Goal: Communication & Community: Answer question/provide support

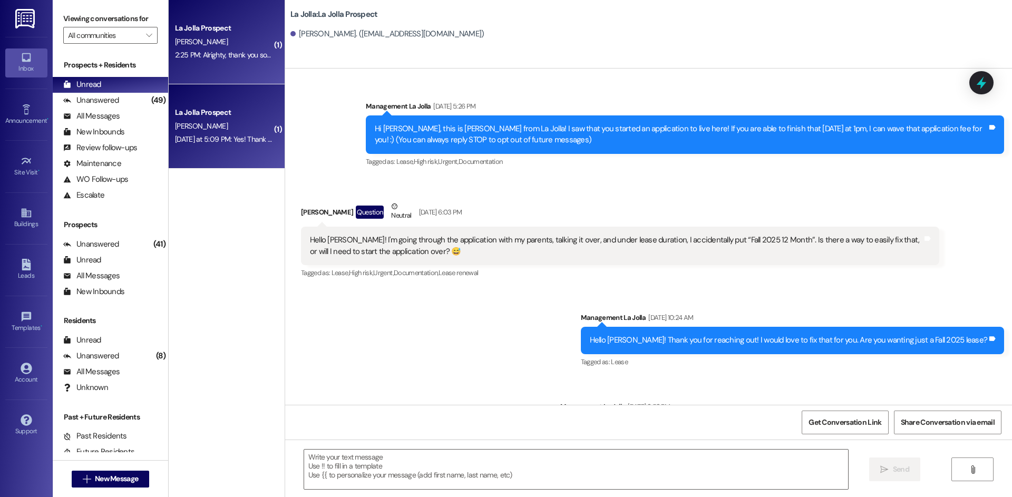
scroll to position [2863, 0]
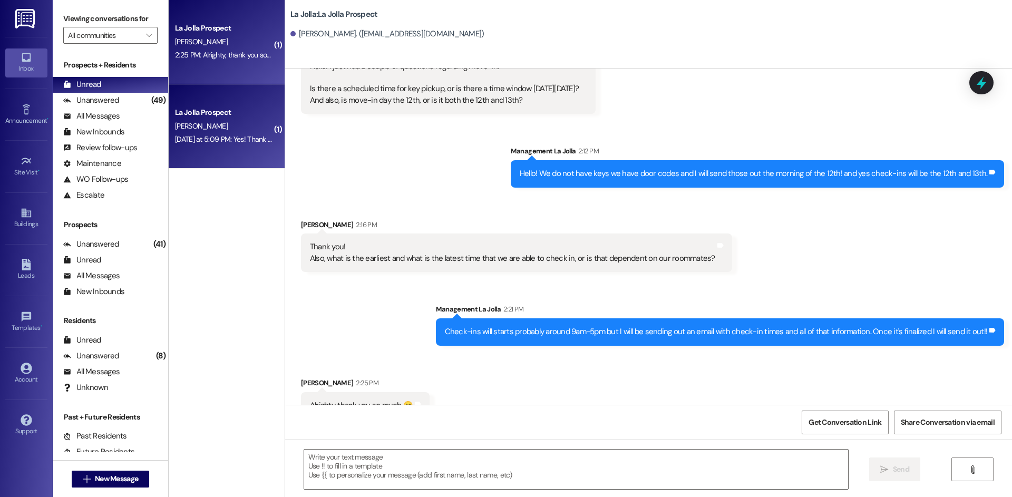
click at [199, 139] on div "[DATE] at 5:09 PM: Yes! Thank you. [DATE] at 5:09 PM: Yes! Thank you." at bounding box center [227, 138] width 105 height 9
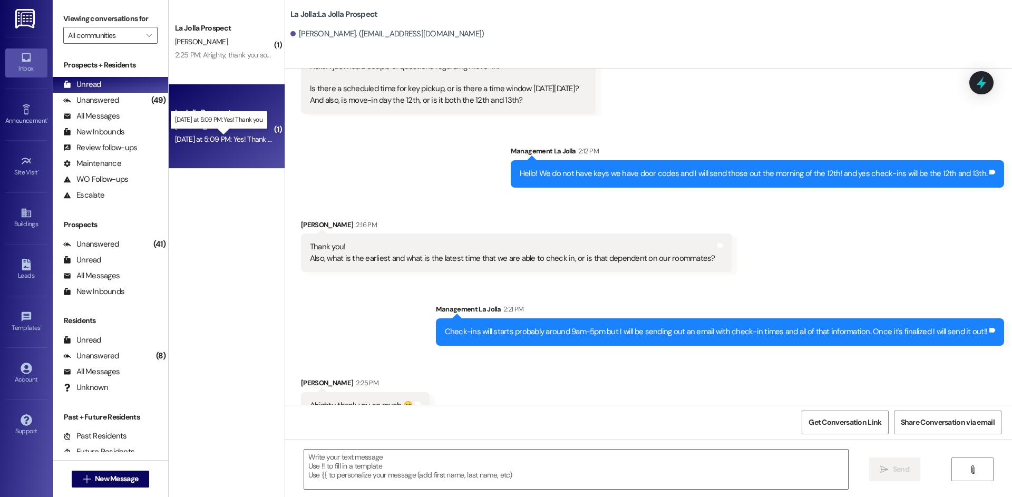
scroll to position [224, 0]
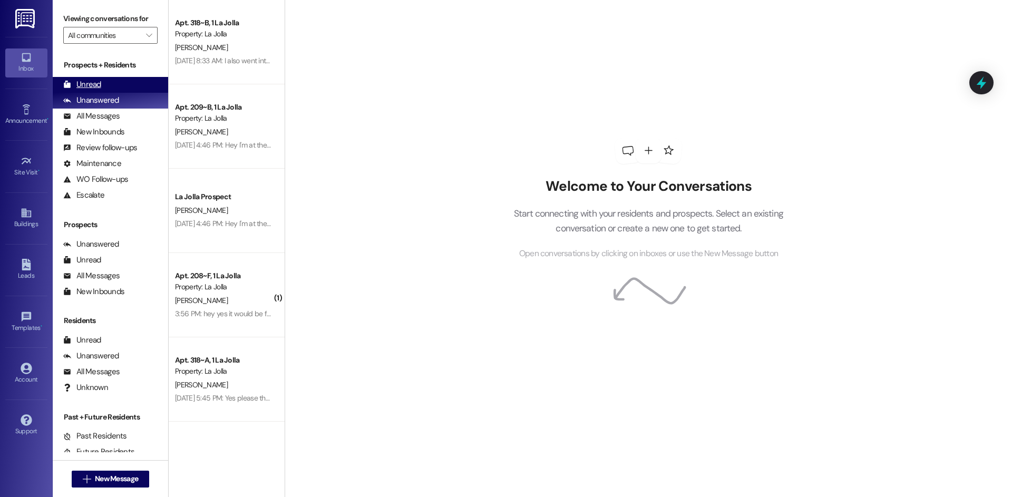
click at [128, 79] on div "Unread (0)" at bounding box center [110, 85] width 115 height 16
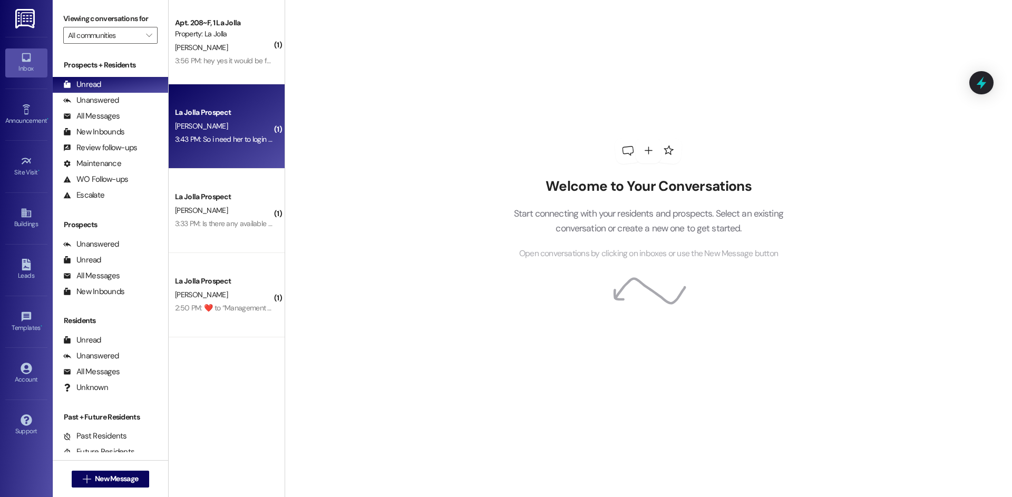
click at [239, 129] on div "K. Kalamafoni" at bounding box center [224, 126] width 100 height 13
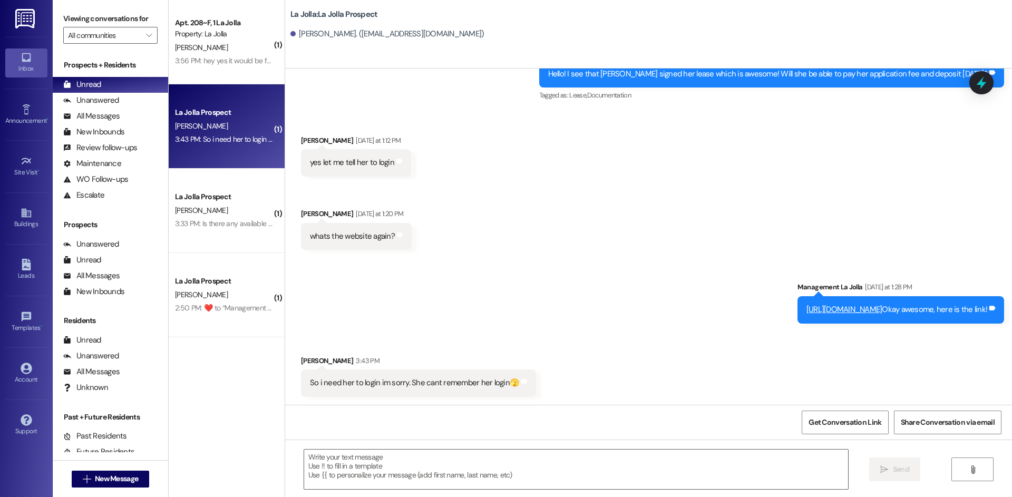
scroll to position [495, 0]
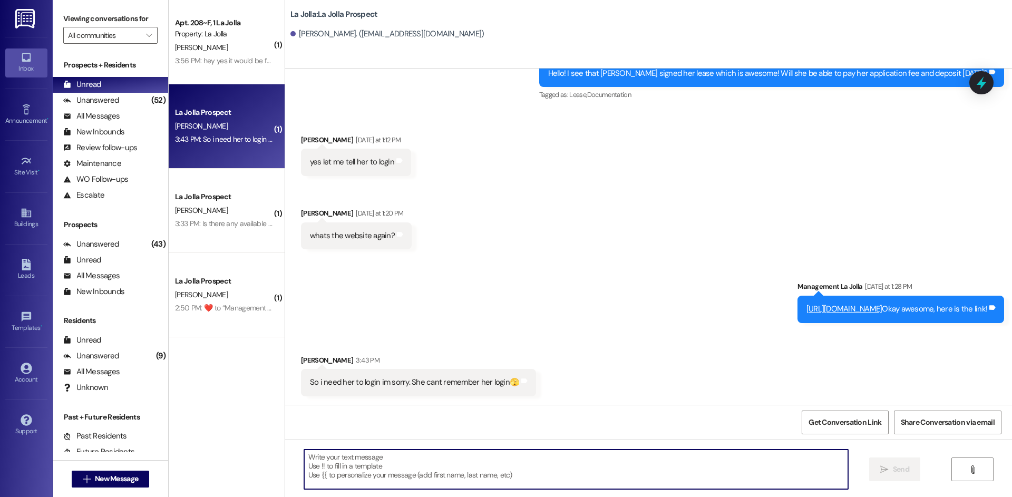
click at [334, 473] on textarea at bounding box center [576, 469] width 544 height 40
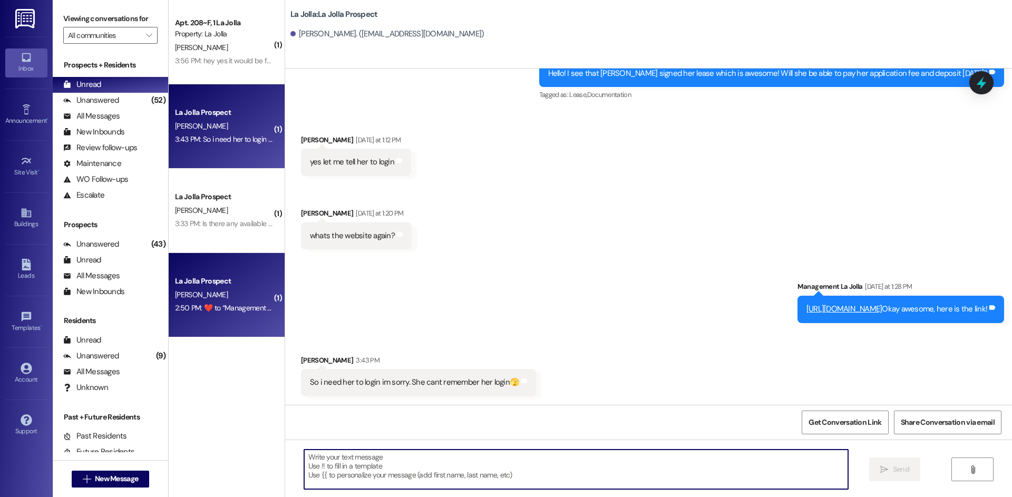
click at [207, 282] on div "La Jolla Prospect" at bounding box center [223, 281] width 97 height 11
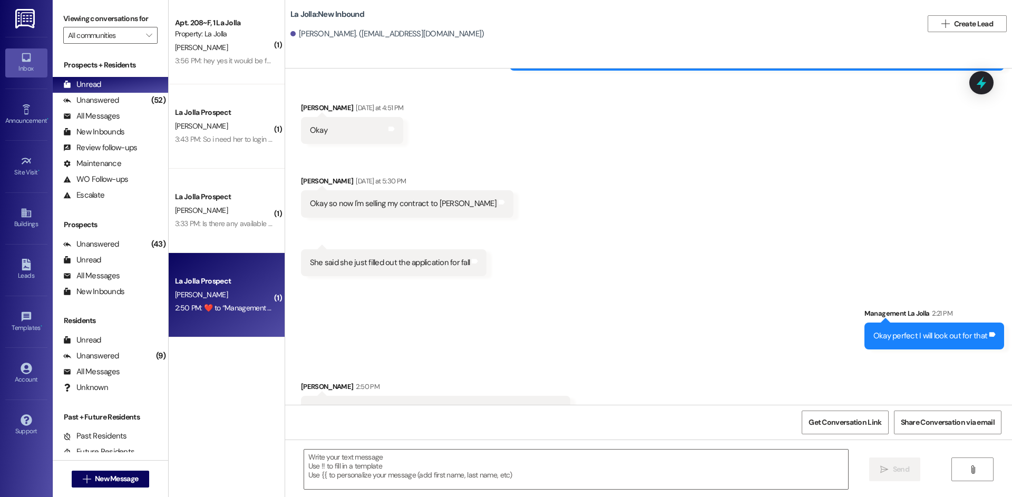
scroll to position [4421, 0]
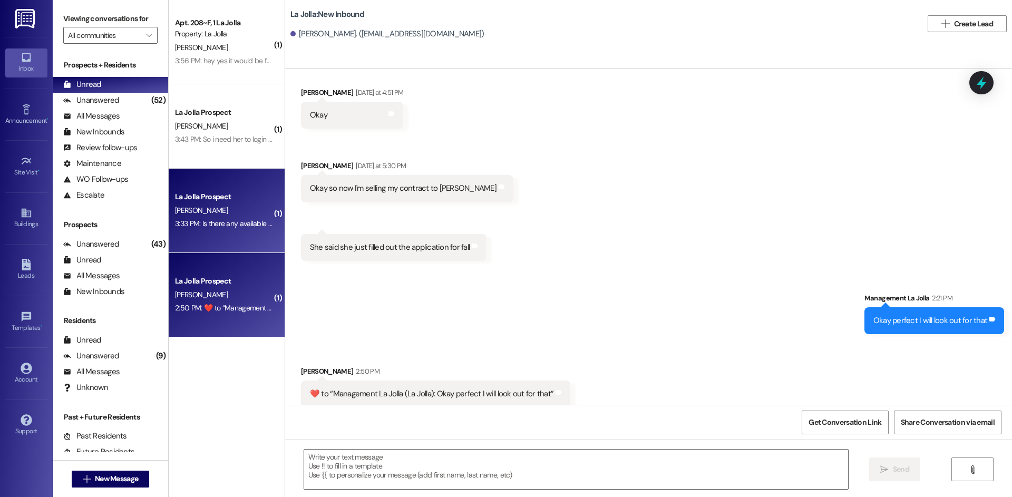
click at [223, 214] on div "N. Jensen" at bounding box center [224, 210] width 100 height 13
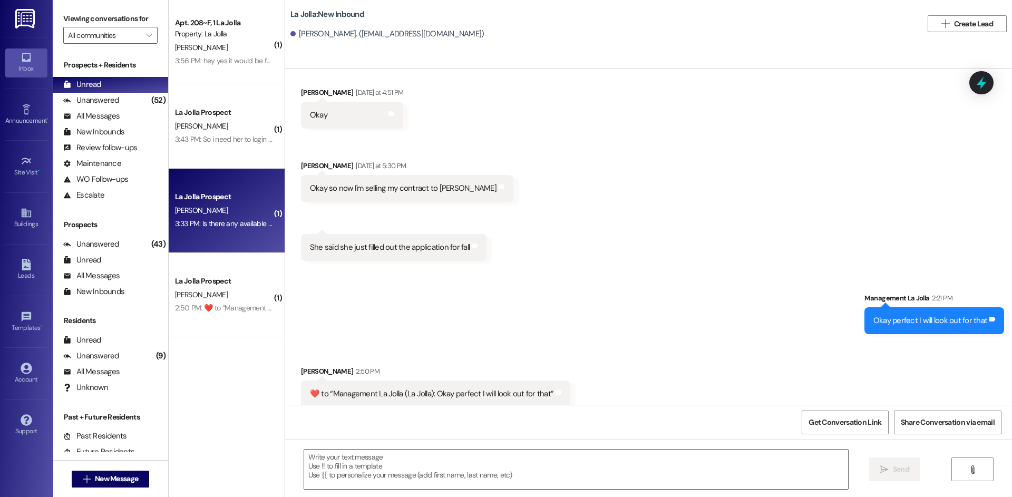
scroll to position [309, 0]
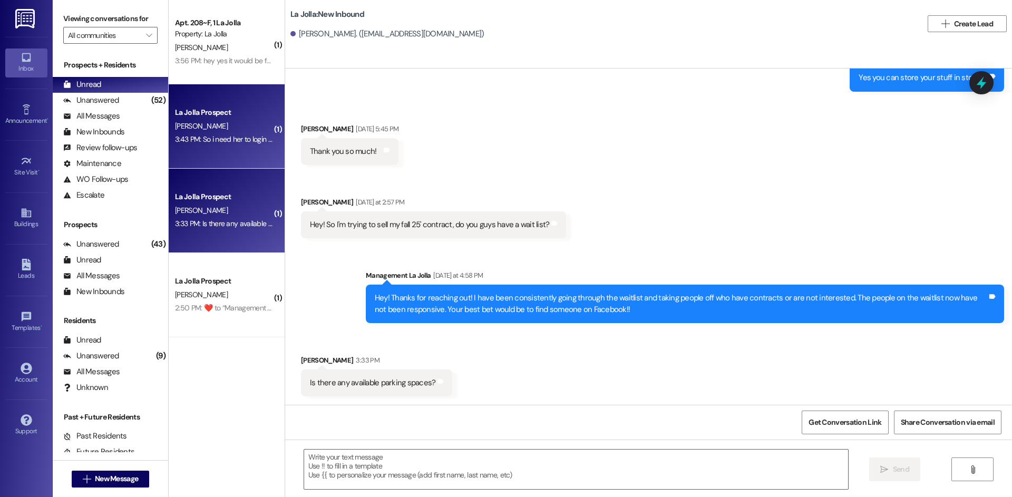
click at [251, 158] on div "La Jolla Prospect K. Kalamafoni 3:43 PM: So i need her to login im sorry. She c…" at bounding box center [227, 126] width 116 height 84
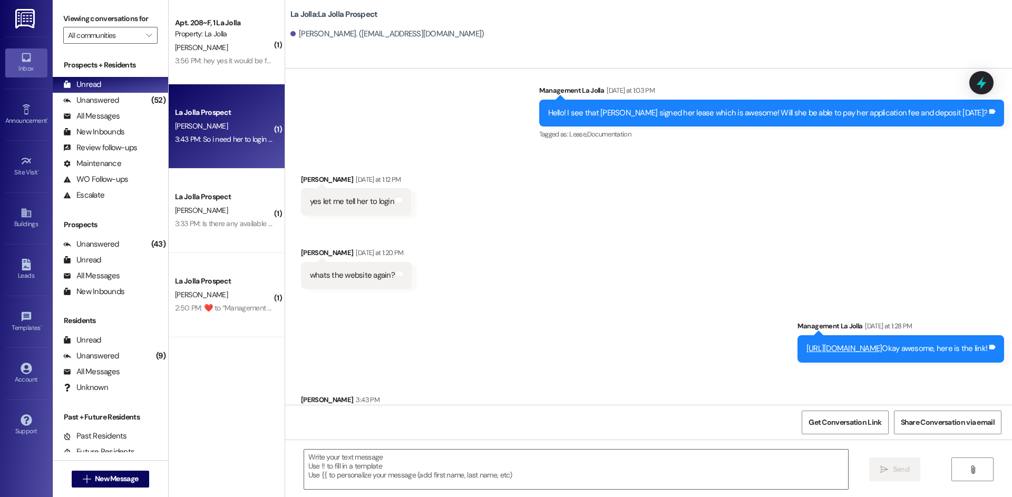
scroll to position [495, 0]
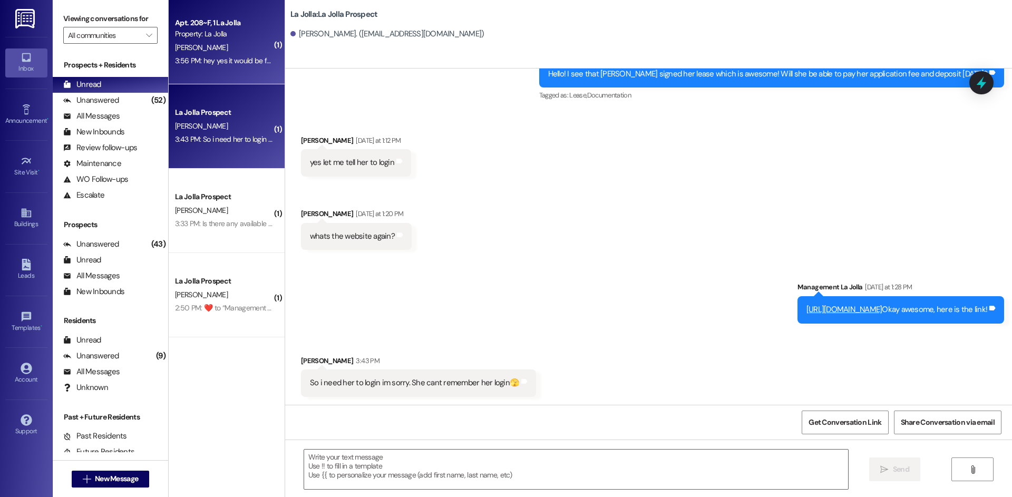
click at [232, 72] on div "Apt. 208~F, 1 La Jolla Property: La Jolla S. Calhoun 3:56 PM: hey yes it would …" at bounding box center [227, 42] width 116 height 84
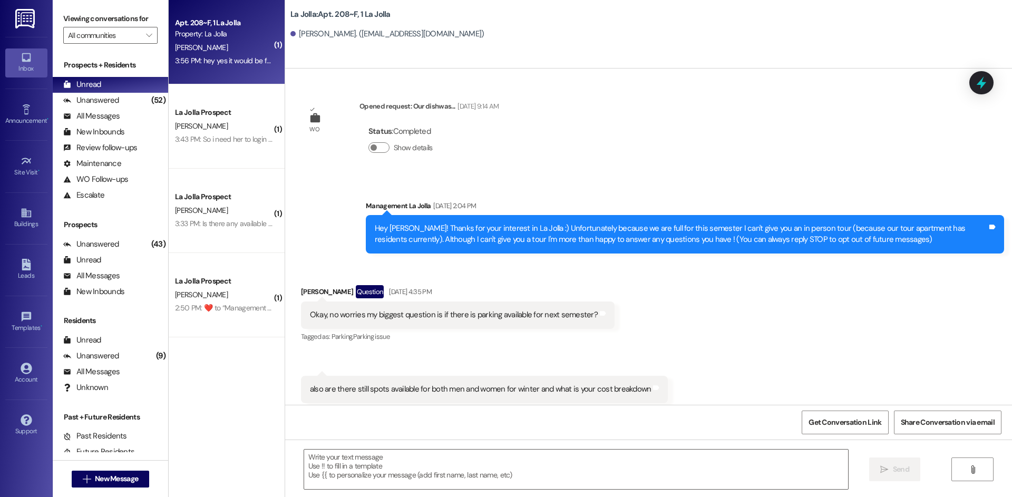
scroll to position [19667, 0]
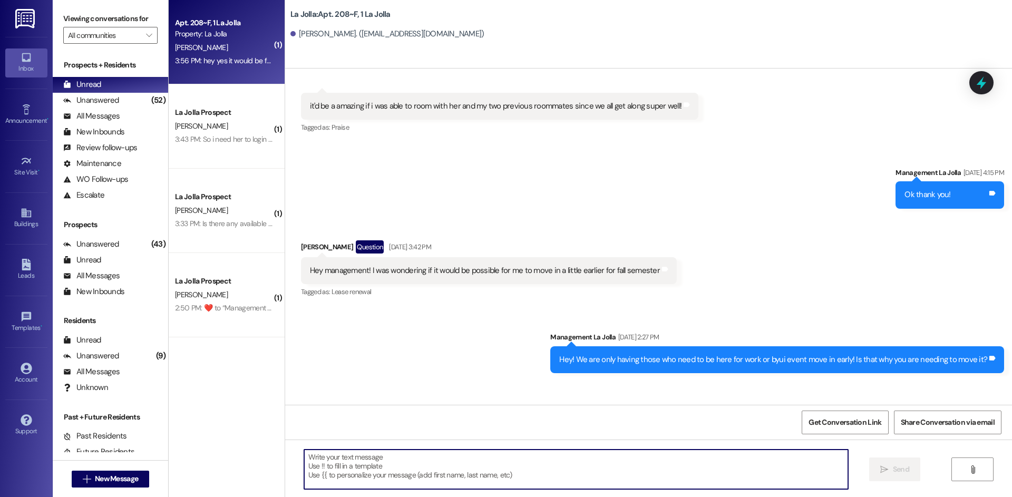
click at [432, 471] on textarea at bounding box center [576, 469] width 544 height 40
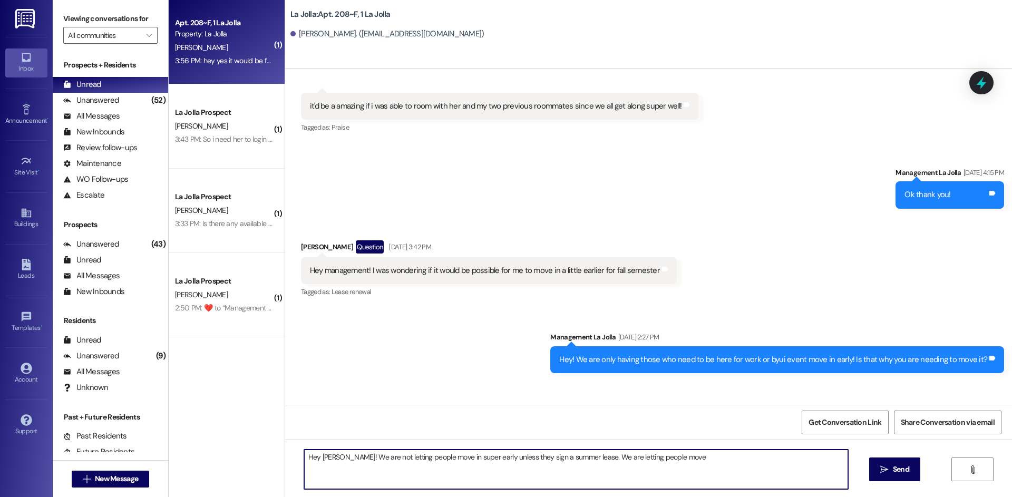
drag, startPoint x: 695, startPoint y: 461, endPoint x: 284, endPoint y: 482, distance: 411.6
click at [285, 482] on div "Hey Savannah! We are not letting people move in super early unless they sign a …" at bounding box center [648, 478] width 727 height 79
type textarea "Okay that makes sense- what day?"
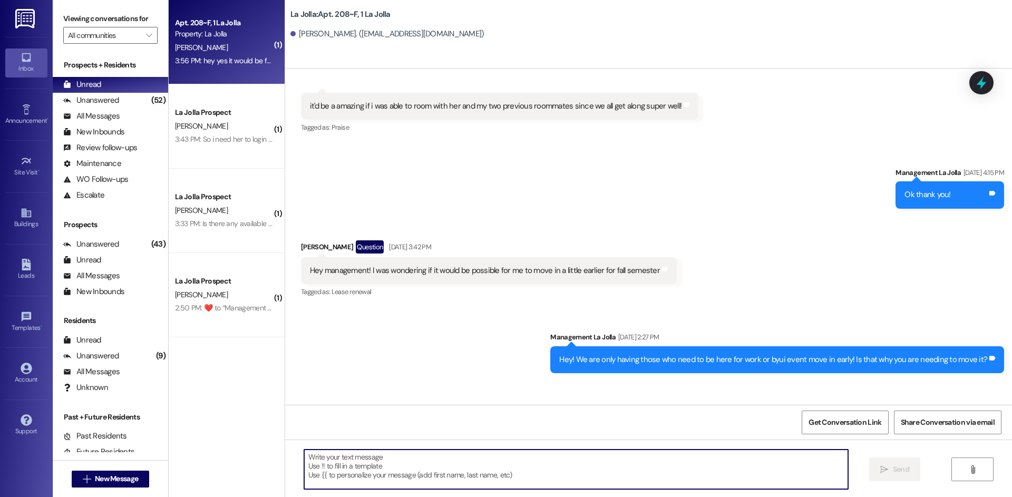
scroll to position [19667, 0]
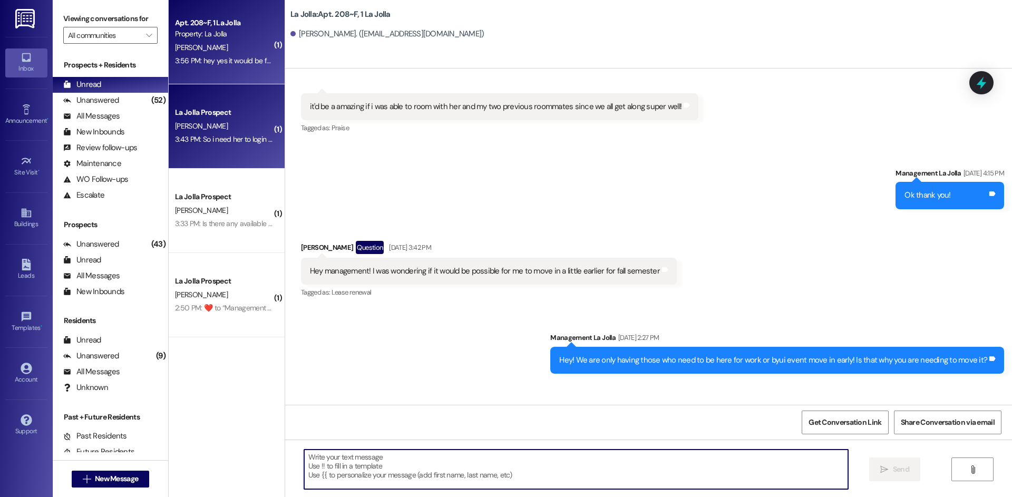
click at [245, 133] on div "3:43 PM: So i need her to login im sorry. She cant remember her login🫣 3:43 PM:…" at bounding box center [224, 139] width 100 height 13
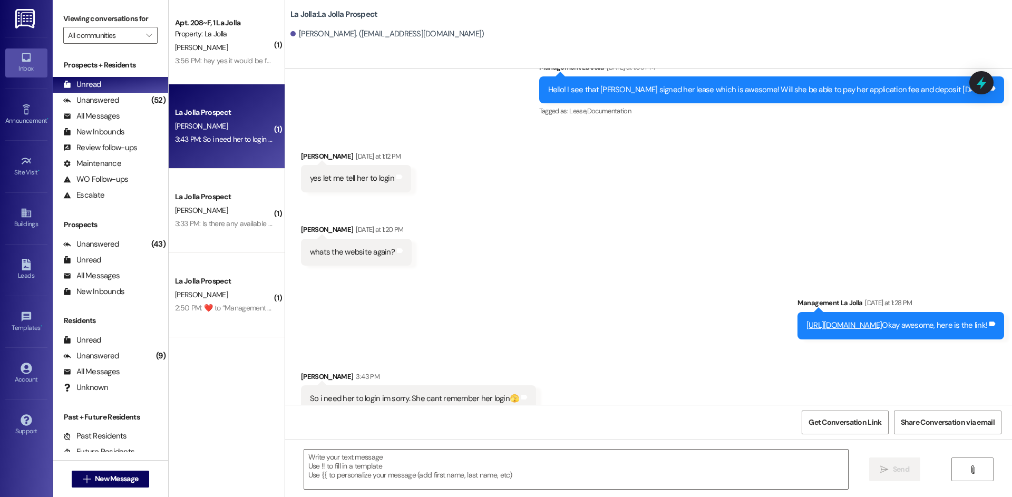
scroll to position [495, 0]
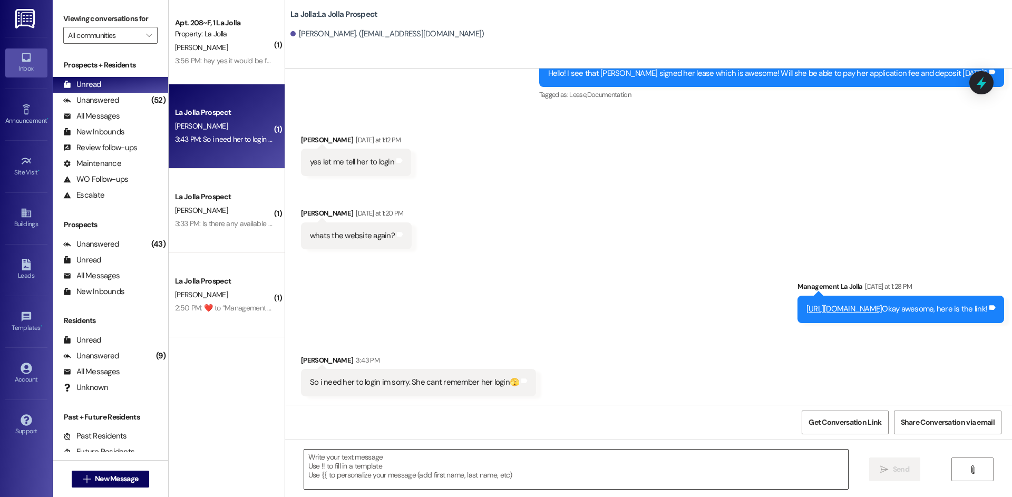
click at [364, 462] on textarea at bounding box center [576, 469] width 544 height 40
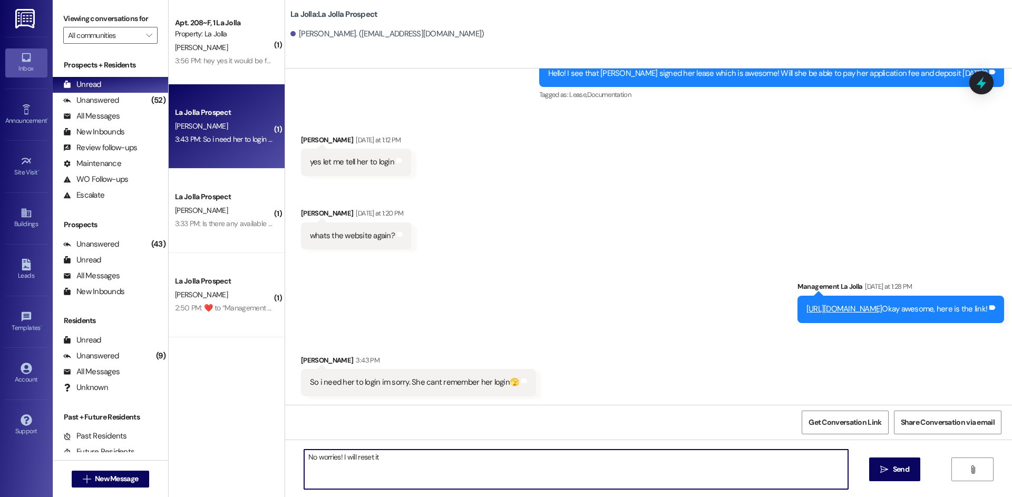
type textarea "No worries! I will reset it!"
paste textarea "kalisi.kalamafoni@missionary.org"
drag, startPoint x: 532, startPoint y: 456, endPoint x: 501, endPoint y: 457, distance: 31.6
click at [501, 457] on textarea "Her username is : kalisi.kalamafoni@missionary.org and Password: Lajolla123!" at bounding box center [576, 469] width 544 height 40
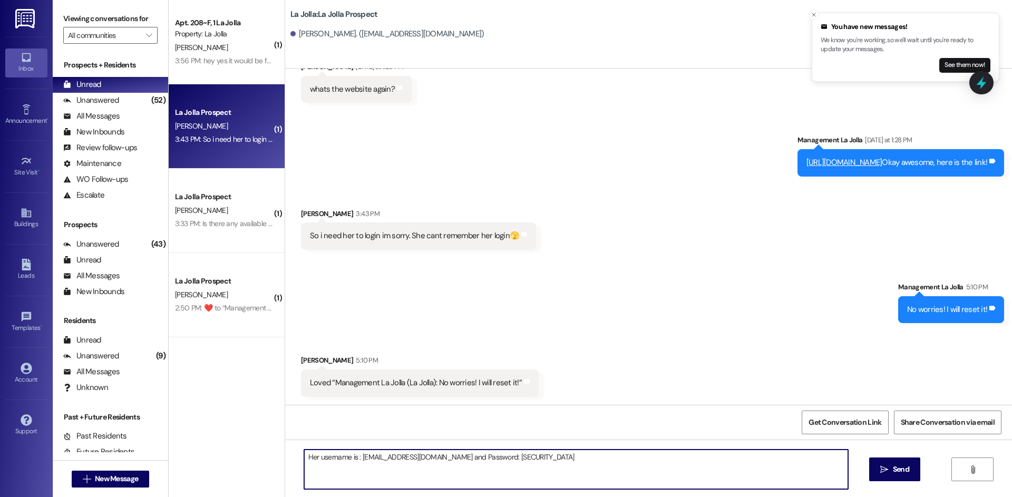
scroll to position [642, 0]
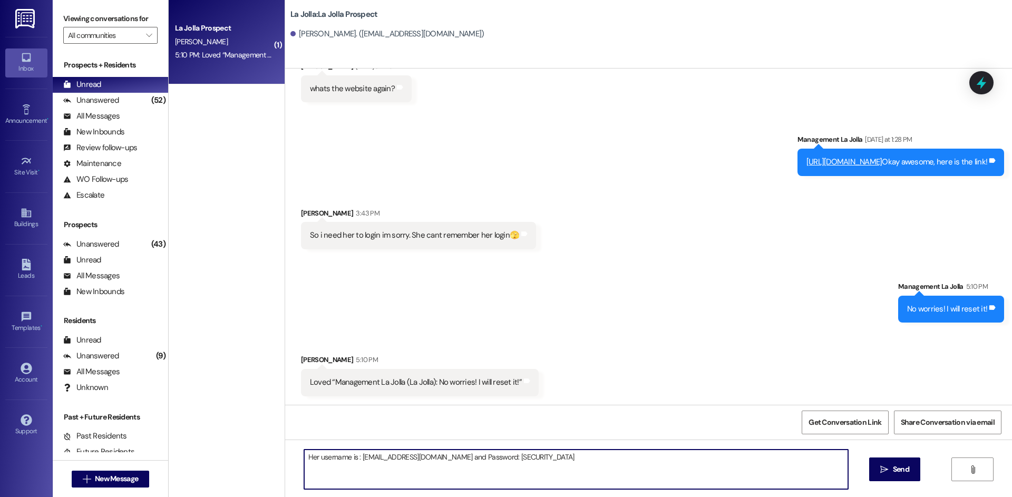
click at [587, 458] on textarea "Her username is : kalisi.kalamafoni@missionary.org and Password: Lajolla123!" at bounding box center [576, 469] width 544 height 40
type textarea "Her username is : kalisi.kalamafoni@missionary.org and Password: Lajolla123!"
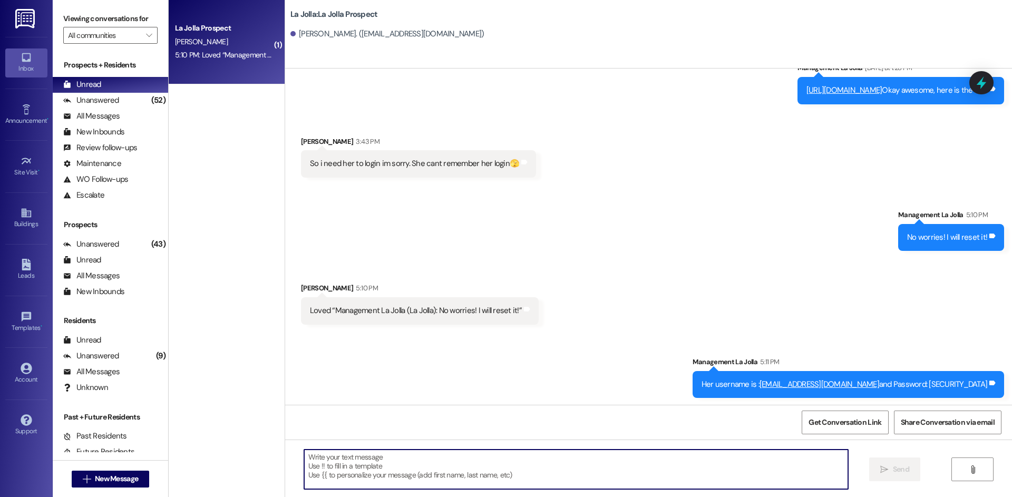
scroll to position [716, 0]
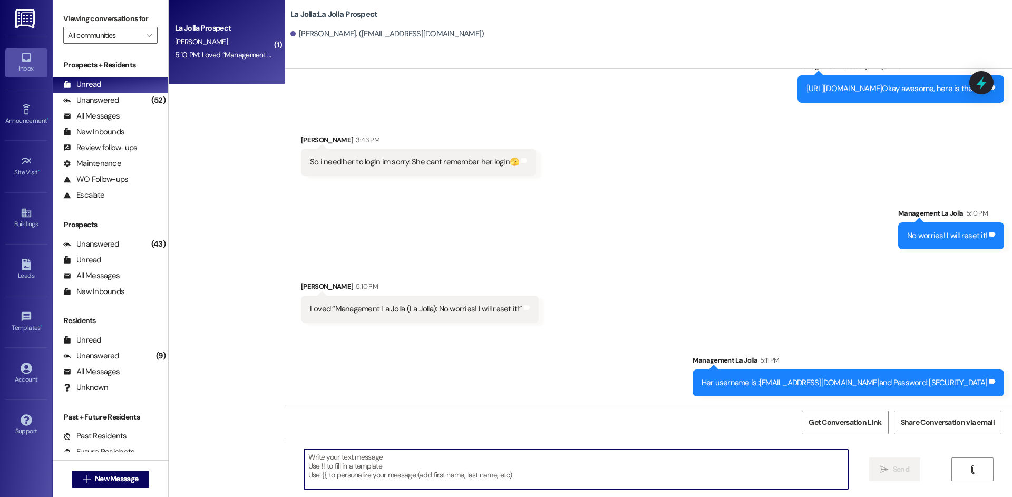
click at [456, 465] on textarea at bounding box center [576, 469] width 544 height 40
type textarea "She can change her password once she logs in!"
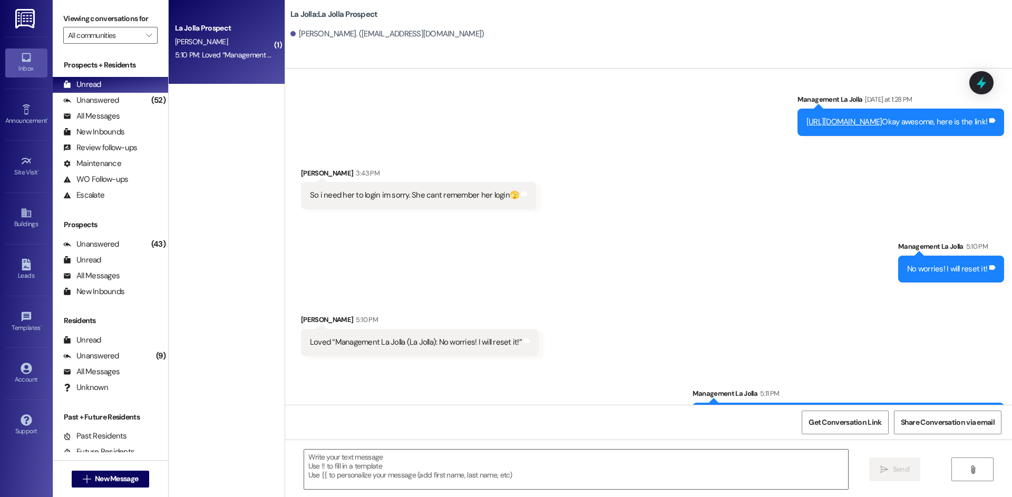
scroll to position [789, 0]
